Goal: Information Seeking & Learning: Learn about a topic

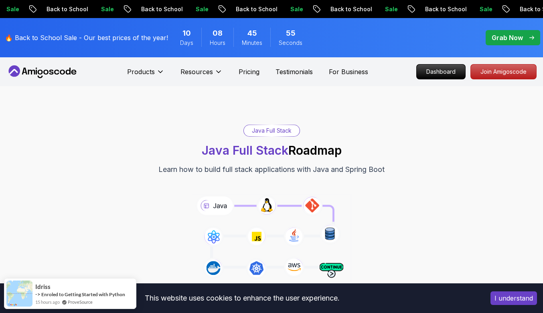
click at [506, 304] on button "I understand" at bounding box center [513, 298] width 47 height 14
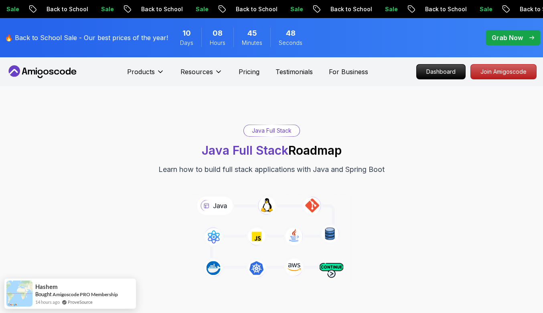
click at [515, 65] on p "Join Amigoscode" at bounding box center [503, 72] width 62 height 14
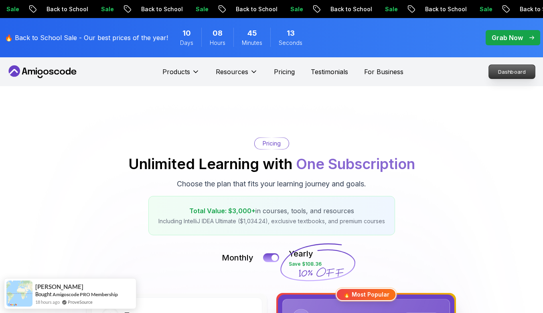
click at [508, 64] on div "Dashboard" at bounding box center [511, 71] width 49 height 15
click at [506, 71] on p "Dashboard" at bounding box center [512, 72] width 46 height 14
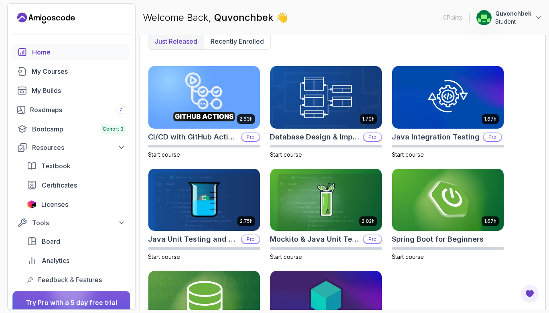
scroll to position [232, 0]
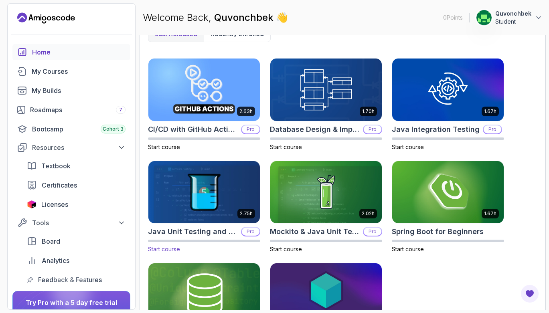
click at [237, 185] on img at bounding box center [204, 192] width 117 height 65
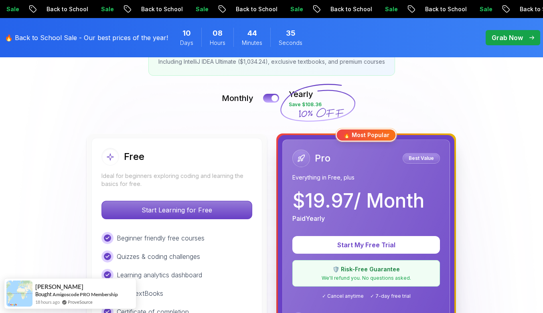
scroll to position [166, 0]
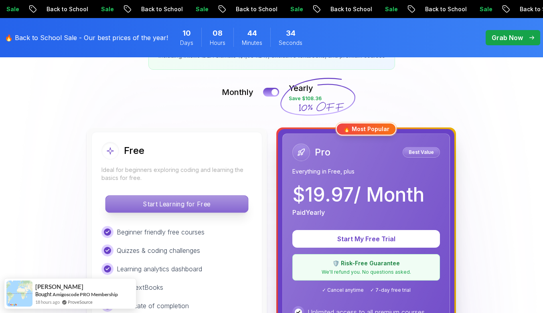
click at [219, 197] on p "Start Learning for Free" at bounding box center [176, 204] width 142 height 17
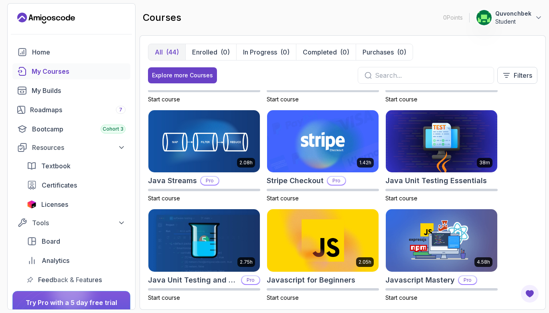
scroll to position [678, 0]
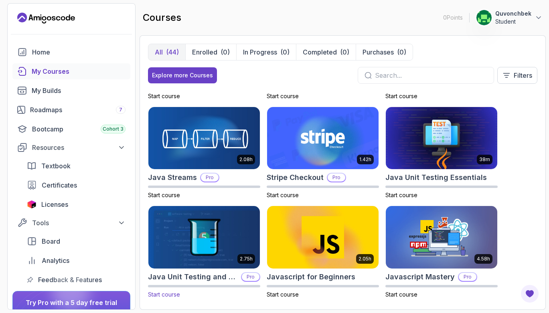
click at [211, 227] on img at bounding box center [204, 236] width 117 height 65
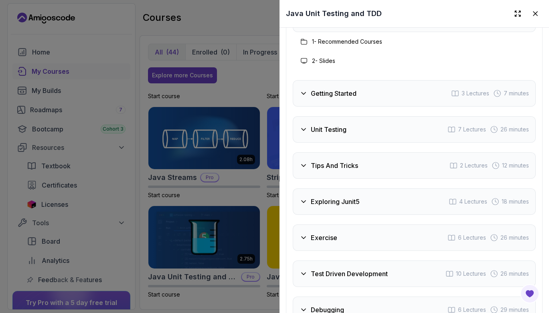
scroll to position [1453, 0]
click at [301, 90] on icon at bounding box center [303, 94] width 8 height 8
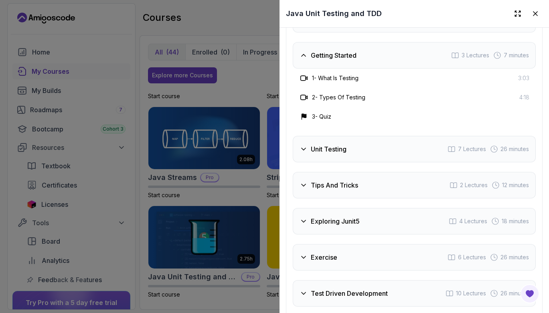
click at [322, 76] on h3 "1 - What Is Testing" at bounding box center [335, 78] width 47 height 8
click at [304, 75] on icon at bounding box center [304, 78] width 8 height 8
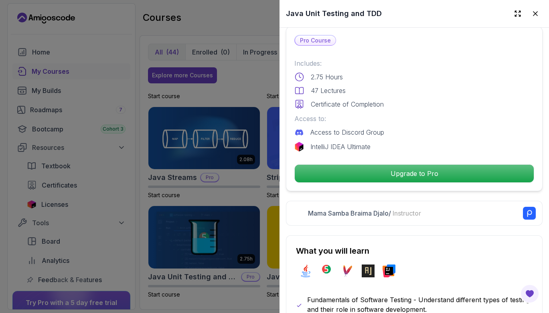
scroll to position [0, 0]
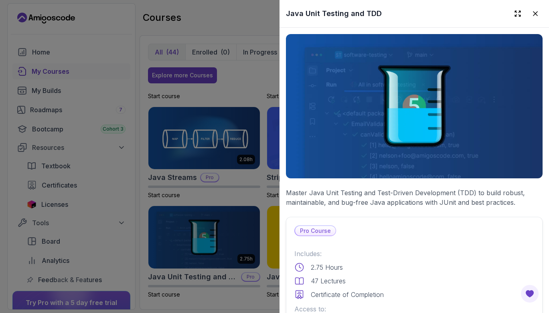
click at [246, 84] on div at bounding box center [274, 156] width 549 height 313
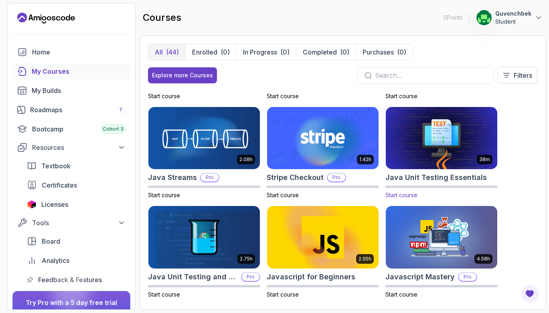
click at [477, 152] on img at bounding box center [441, 137] width 117 height 65
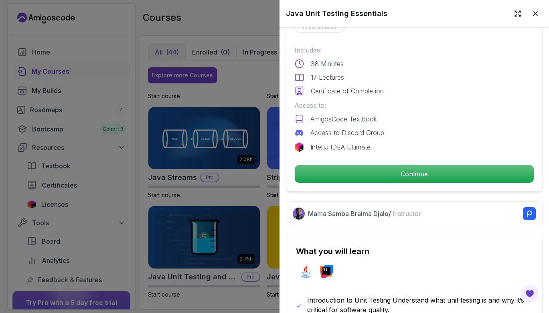
scroll to position [198, 0]
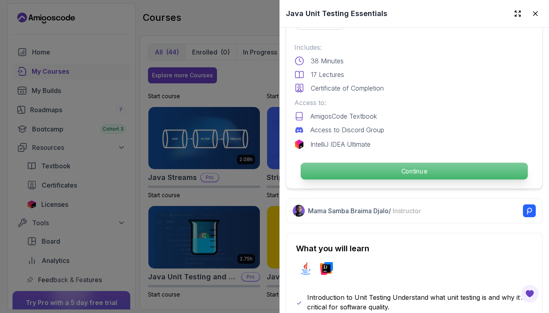
click at [403, 170] on p "Continue" at bounding box center [414, 171] width 227 height 17
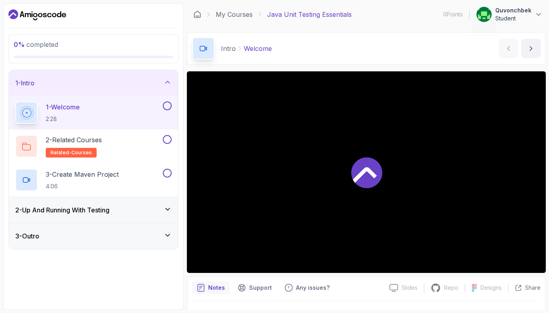
scroll to position [19, 0]
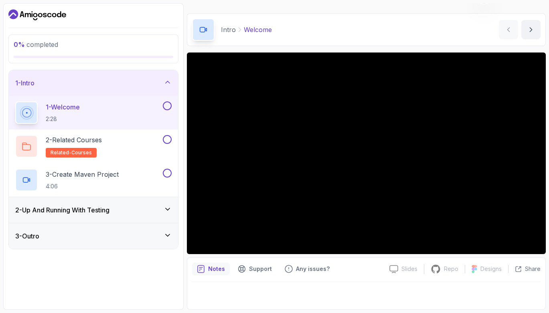
click at [184, 293] on div "0 % completed 1 - Intro 1 - Welcome 2:28 2 - Related Courses related-courses 3 …" at bounding box center [274, 156] width 542 height 307
